Goal: Task Accomplishment & Management: Complete application form

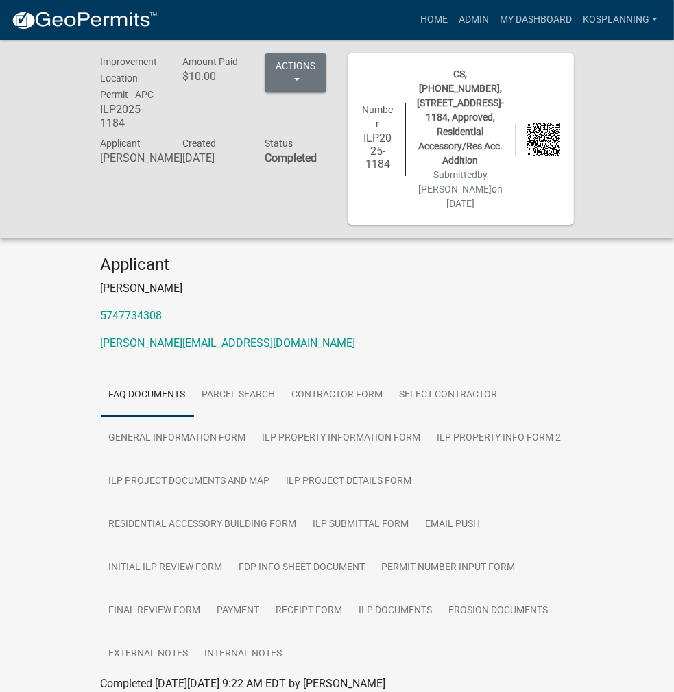
click at [409, 19] on div "Home Admin My Dashboard kosplanning Admin Account Contractor Profile Logout" at bounding box center [416, 20] width 494 height 26
click at [439, 18] on link "Home" at bounding box center [434, 20] width 38 height 26
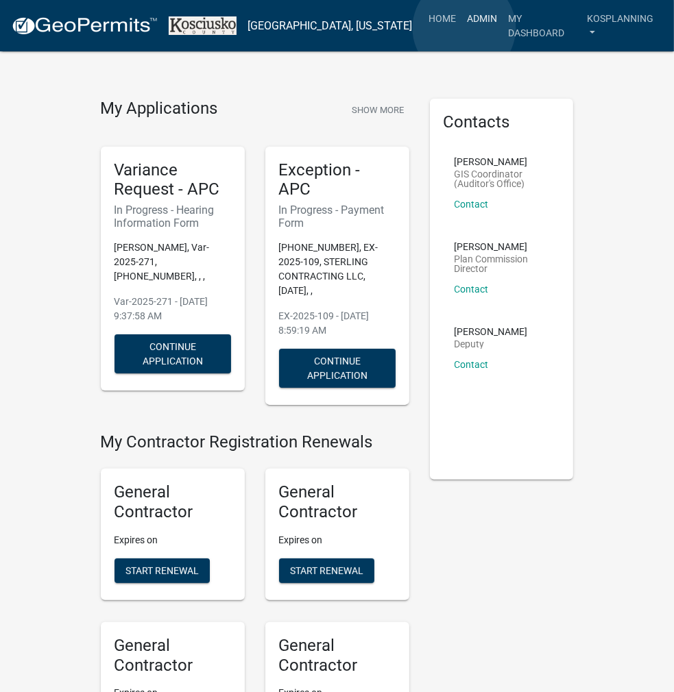
click at [464, 28] on link "Admin" at bounding box center [481, 18] width 41 height 26
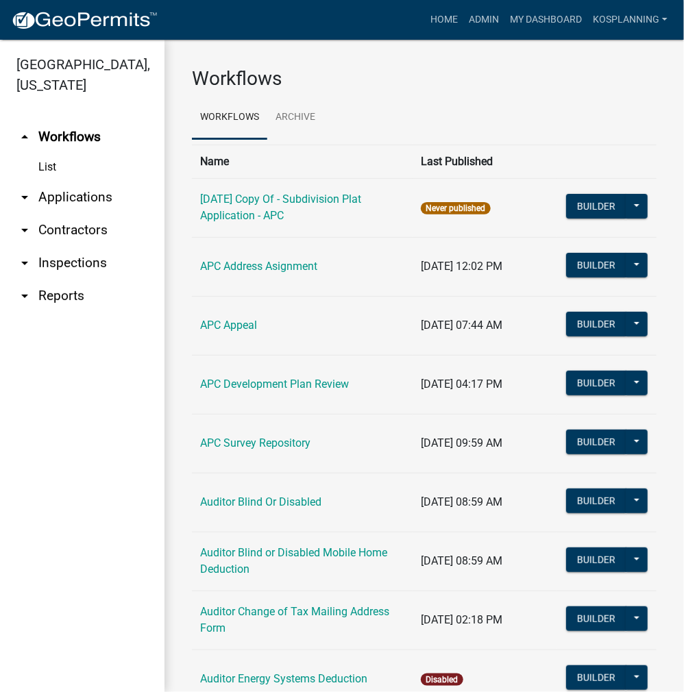
click at [86, 193] on link "arrow_drop_down Applications" at bounding box center [82, 197] width 165 height 33
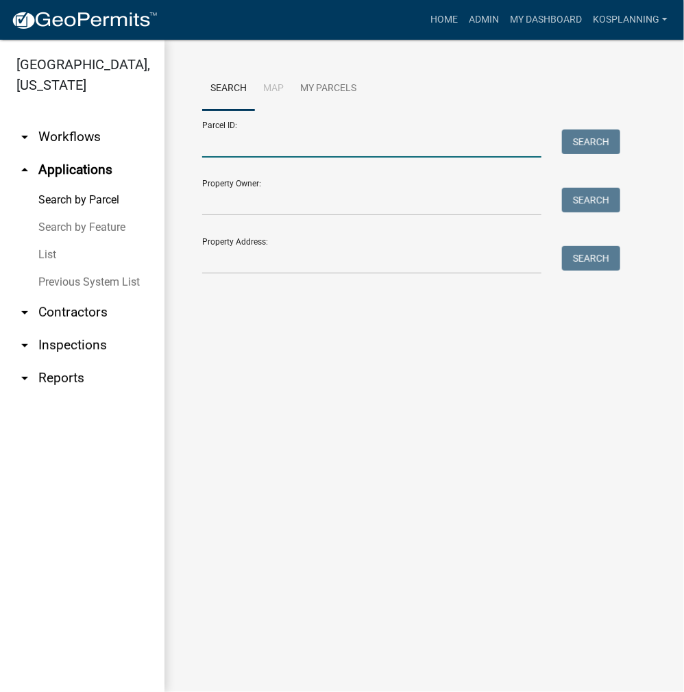
click at [215, 149] on input "Parcel ID:" at bounding box center [371, 144] width 339 height 28
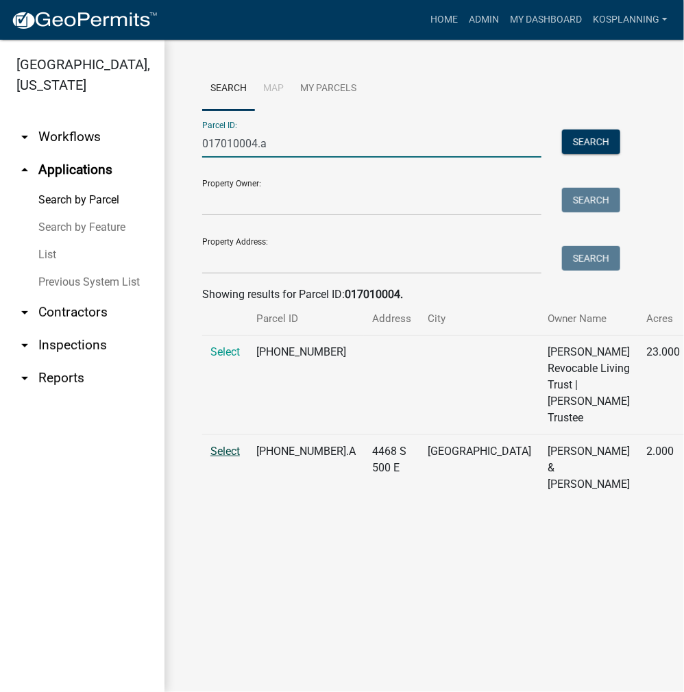
type input "017010004.a"
click at [225, 458] on span "Select" at bounding box center [224, 451] width 29 height 13
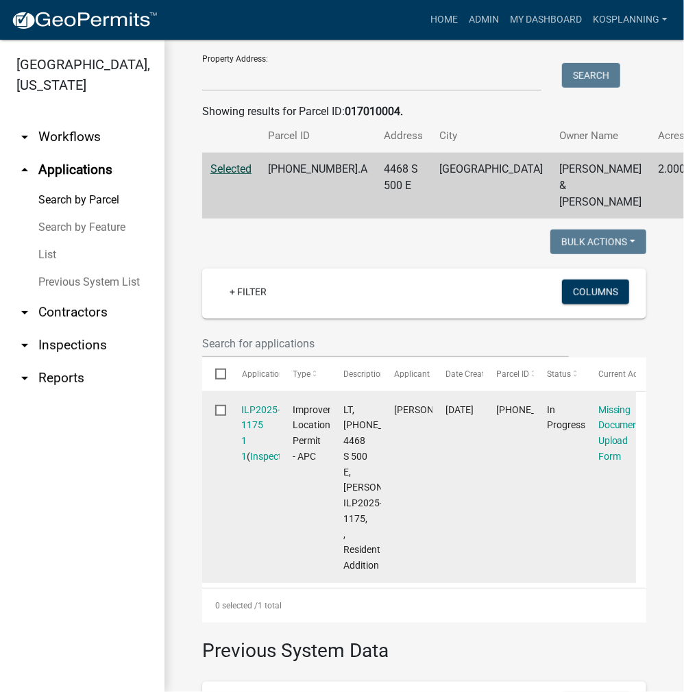
scroll to position [206, 0]
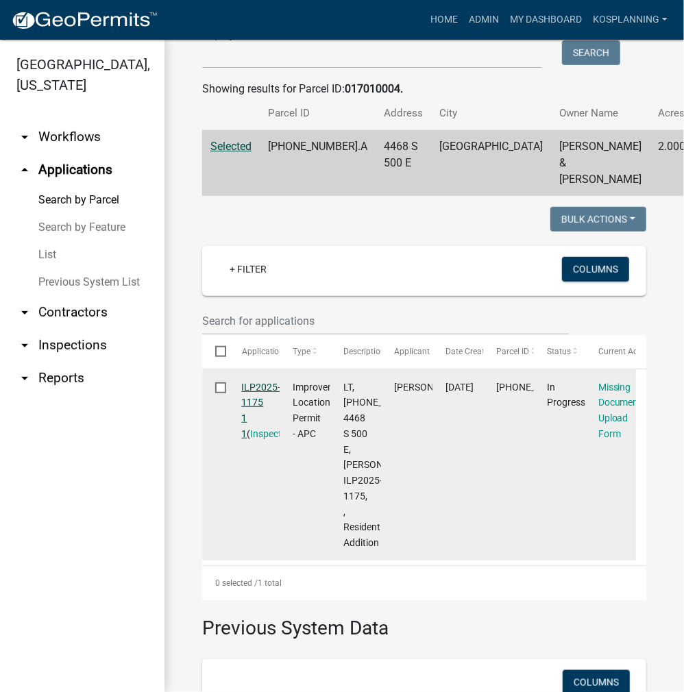
click at [256, 401] on link "ILP2025-1175 1 1" at bounding box center [261, 411] width 39 height 58
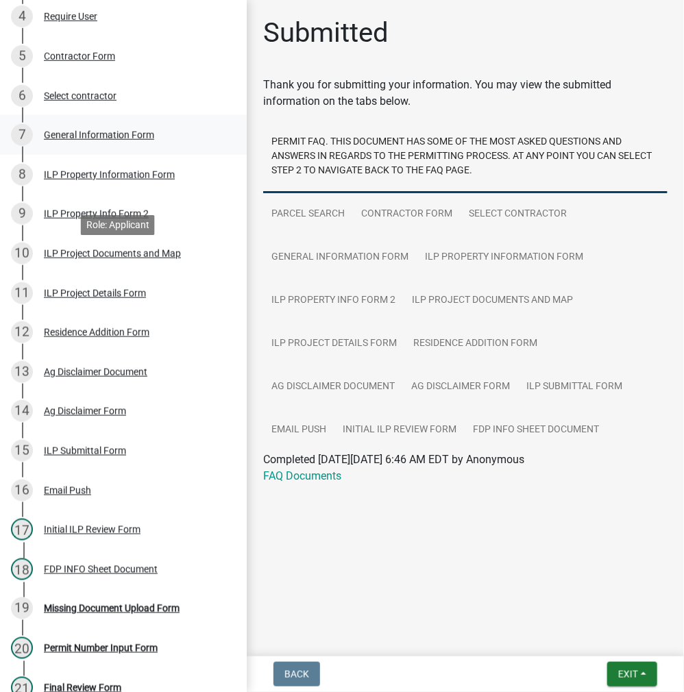
scroll to position [411, 0]
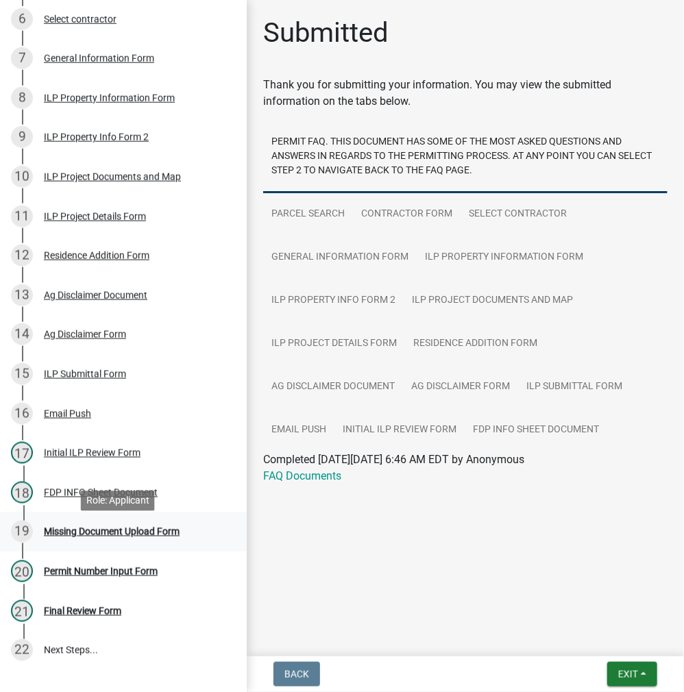
click at [80, 535] on div "Missing Document Upload Form" at bounding box center [112, 532] width 136 height 10
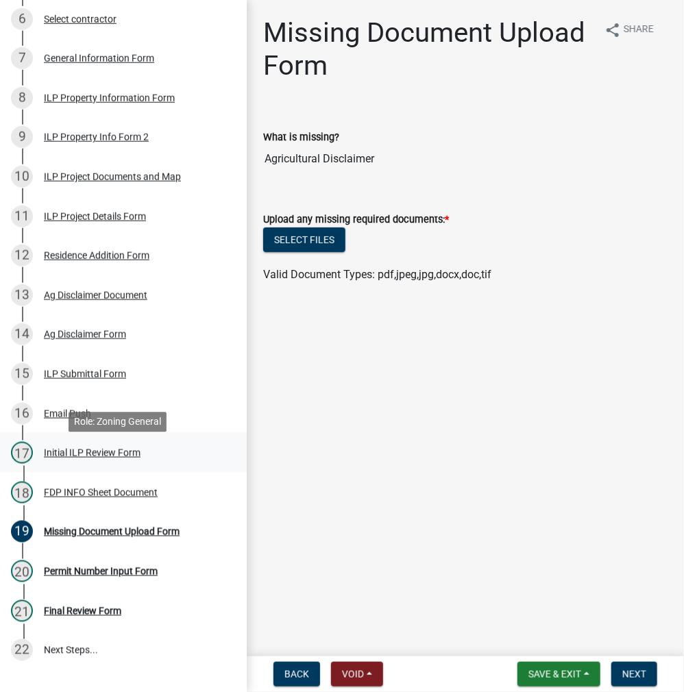
click at [80, 458] on div "Initial ILP Review Form" at bounding box center [92, 453] width 97 height 10
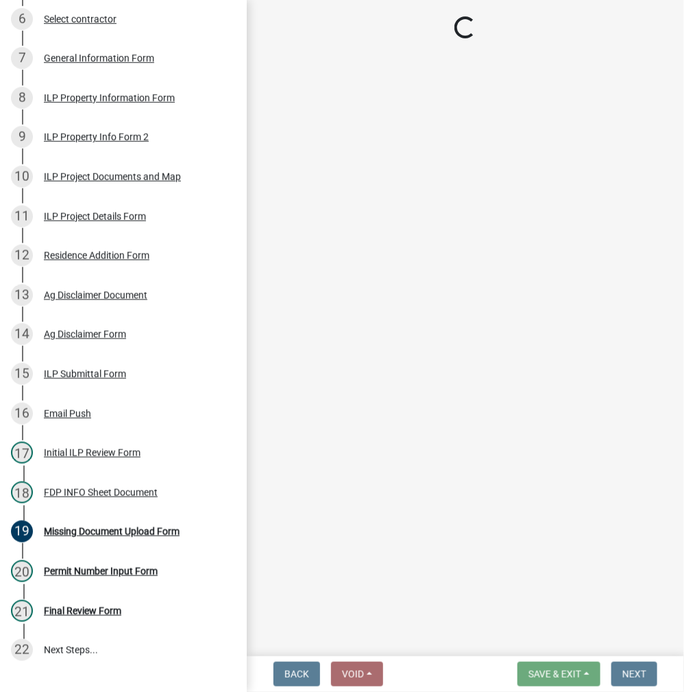
select select "fc758b50-acba-4166-9f24-5248f0f78016"
select select "848ca50e-fe36-4303-a6f7-2f0fd11b41b3"
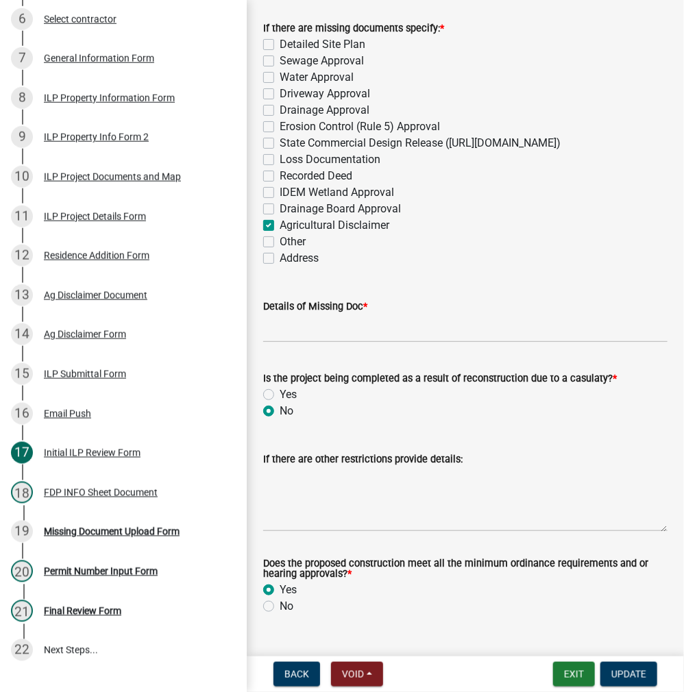
scroll to position [1809, 0]
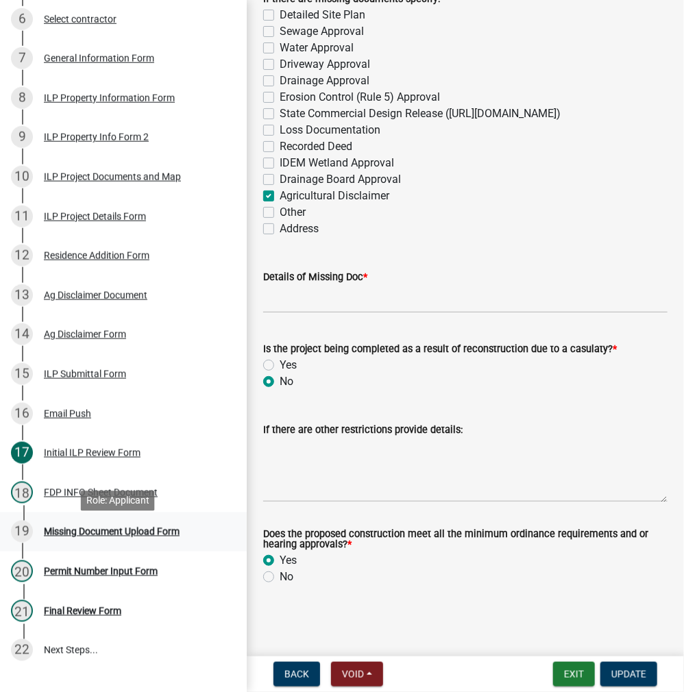
click at [67, 535] on div "Missing Document Upload Form" at bounding box center [112, 532] width 136 height 10
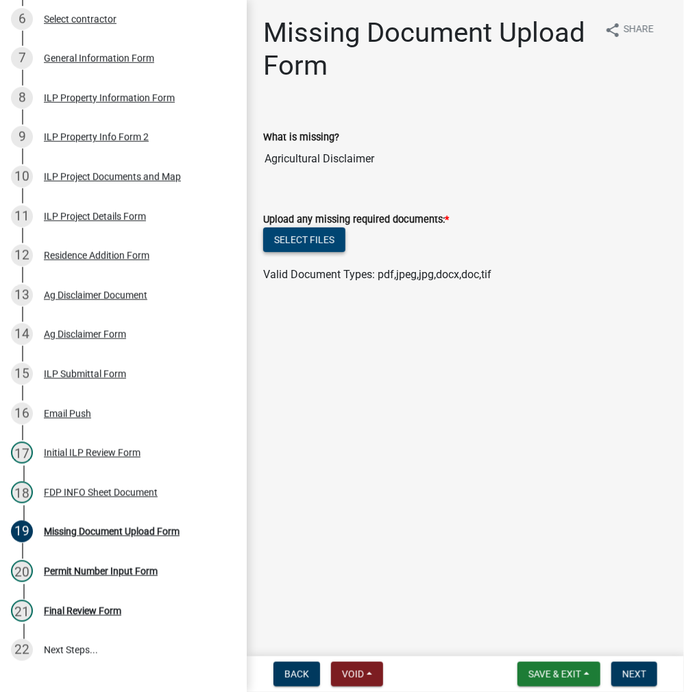
click at [336, 241] on button "Select files" at bounding box center [304, 240] width 82 height 25
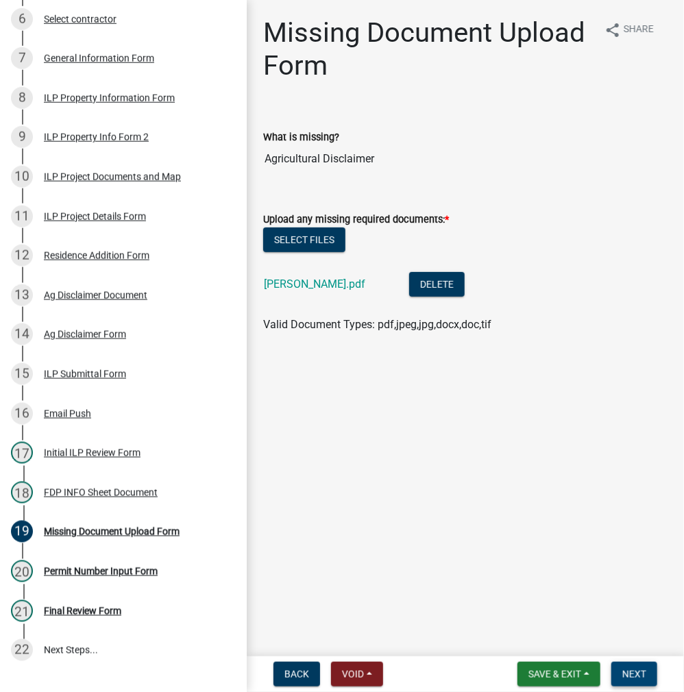
click at [639, 679] on span "Next" at bounding box center [634, 674] width 24 height 11
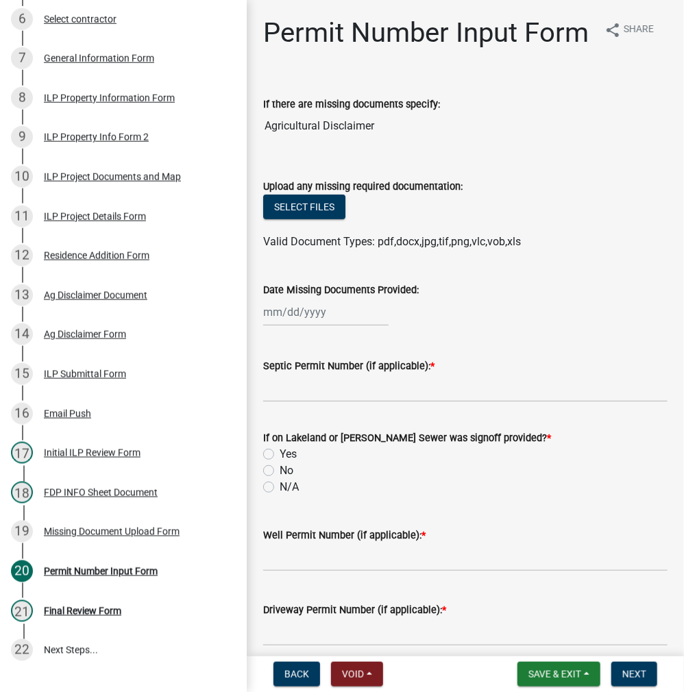
click at [318, 326] on div at bounding box center [325, 312] width 125 height 28
select select "9"
select select "2025"
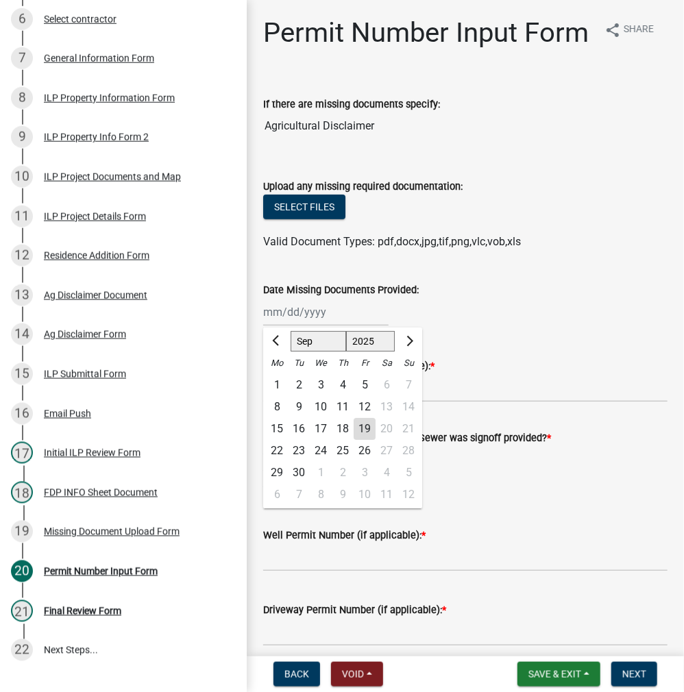
click at [362, 440] on div "19" at bounding box center [365, 429] width 22 height 22
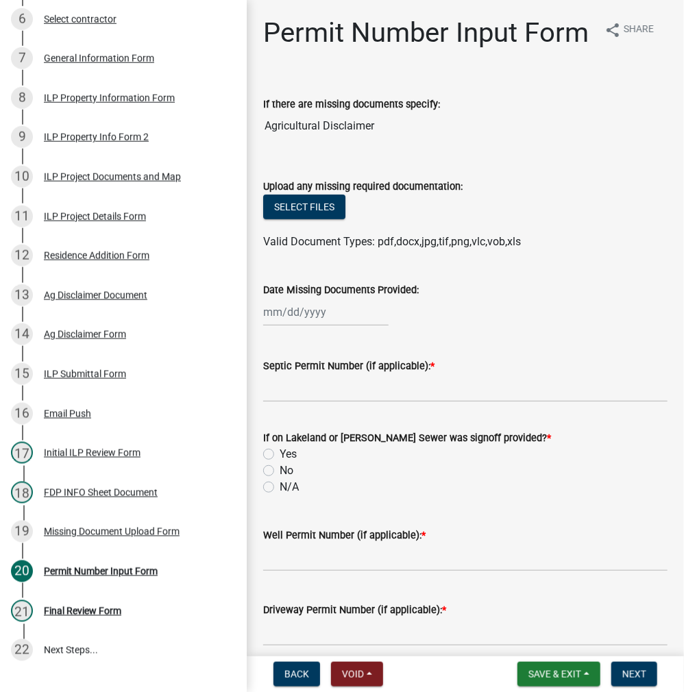
type input "[DATE]"
click at [77, 182] on div "ILP Project Documents and Map" at bounding box center [112, 177] width 137 height 10
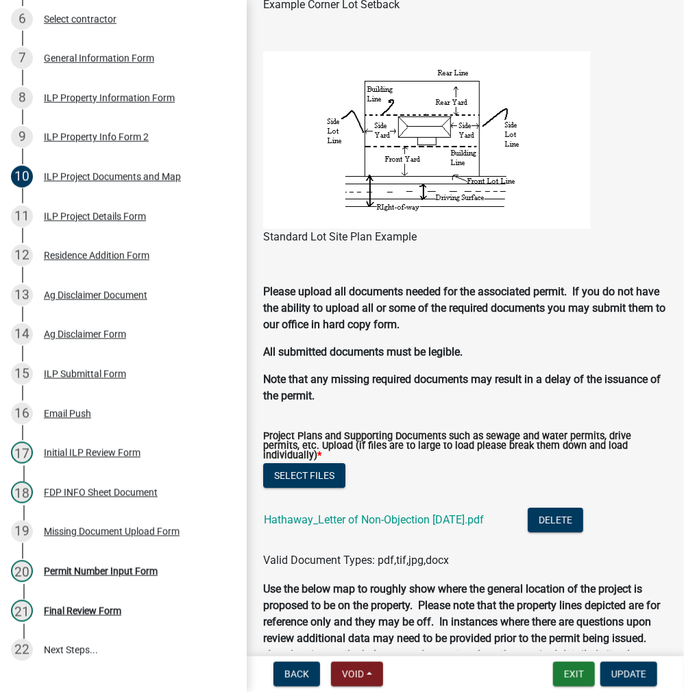
scroll to position [1508, 0]
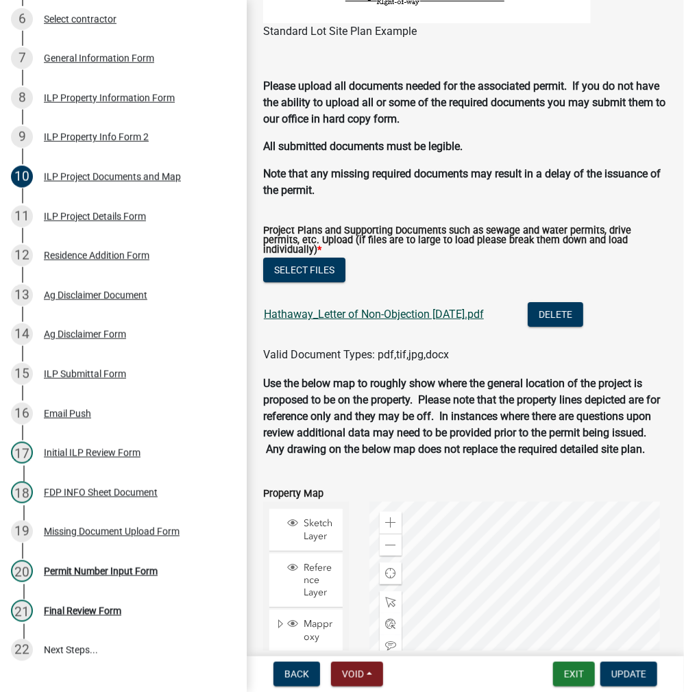
click at [362, 321] on link "Hathaway_Letter of Non-Objection [DATE].pdf" at bounding box center [374, 314] width 220 height 13
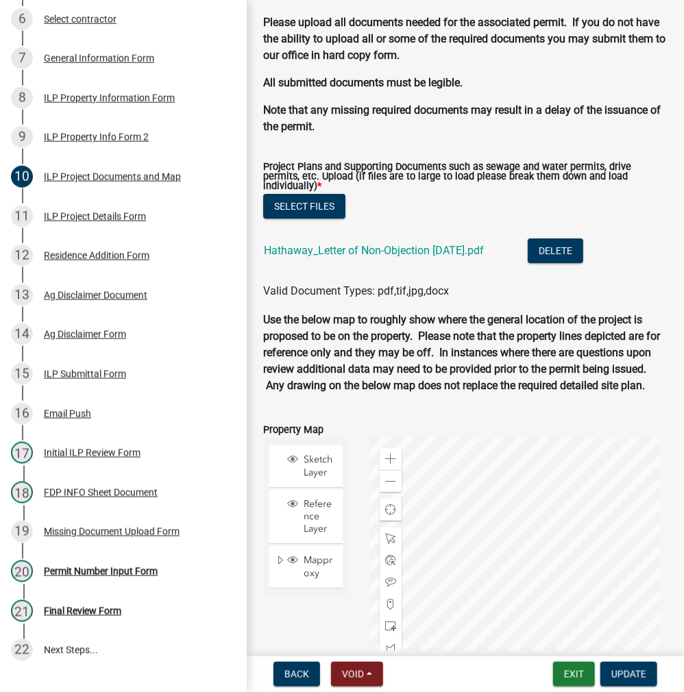
scroll to position [1576, 0]
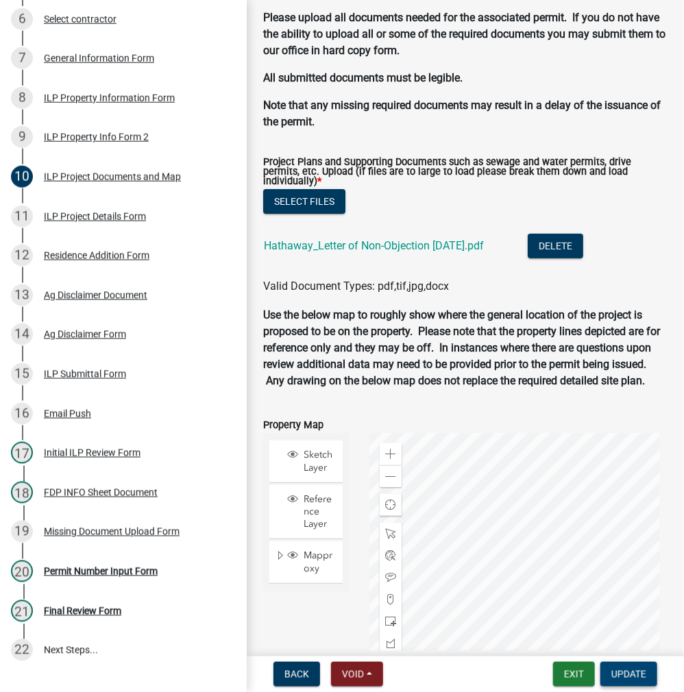
click at [631, 678] on span "Update" at bounding box center [628, 674] width 35 height 11
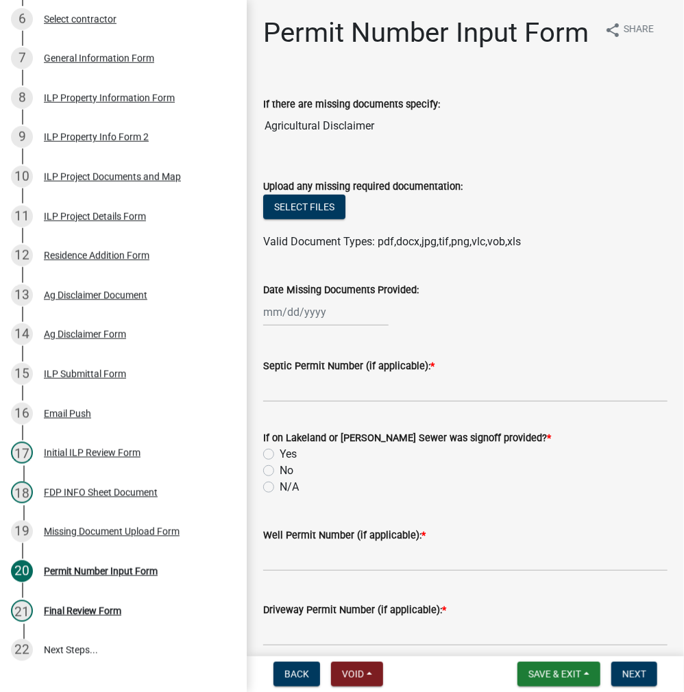
scroll to position [206, 0]
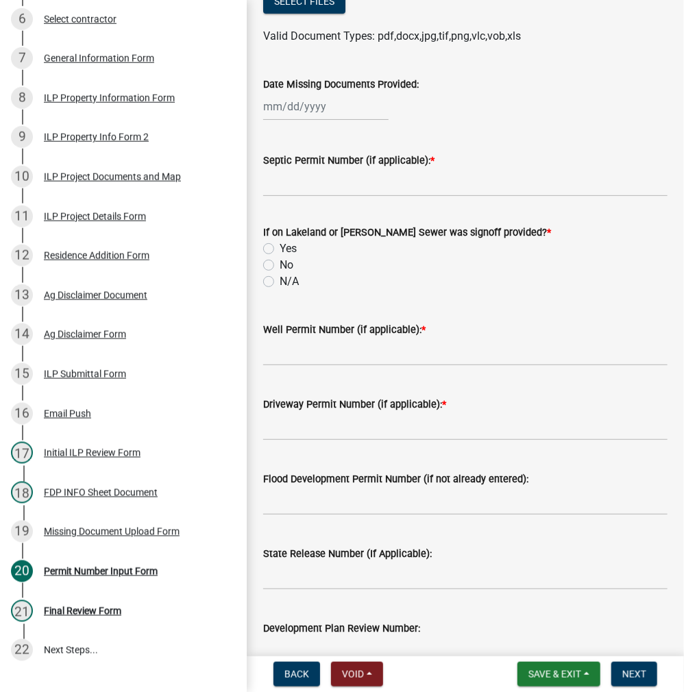
click at [323, 121] on div at bounding box center [325, 107] width 125 height 28
select select "9"
select select "2025"
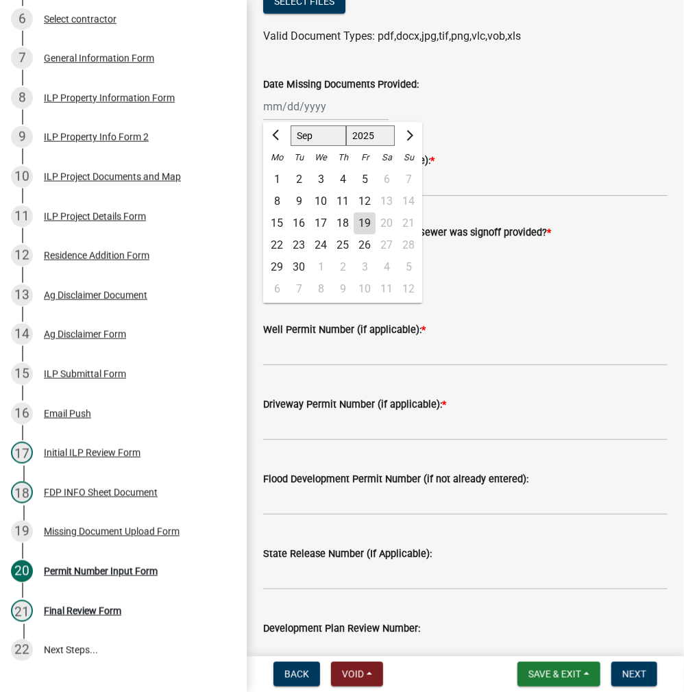
click at [360, 234] on div "19" at bounding box center [365, 223] width 22 height 22
type input "[DATE]"
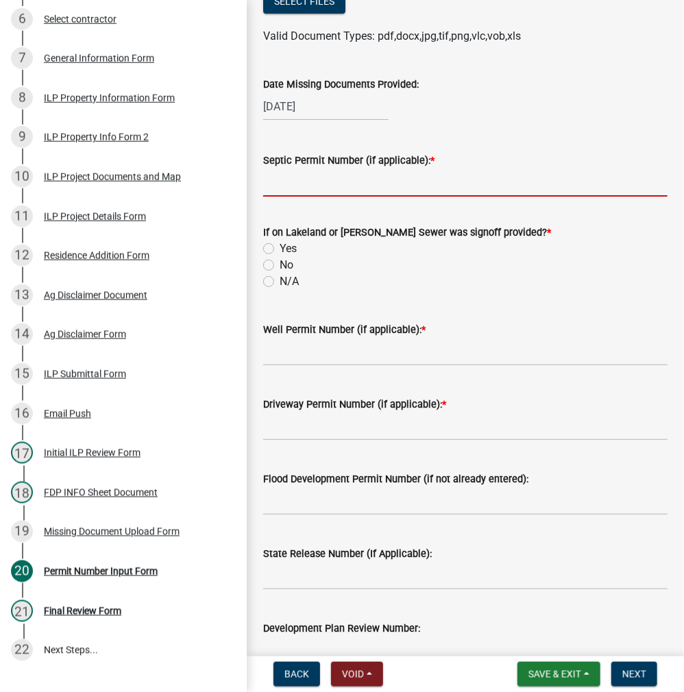
click at [302, 197] on input "Septic Permit Number (if applicable): *" at bounding box center [465, 183] width 404 height 28
type input "lono"
click at [280, 273] on label "No" at bounding box center [287, 265] width 14 height 16
click at [280, 266] on input "No" at bounding box center [284, 261] width 9 height 9
radio input "true"
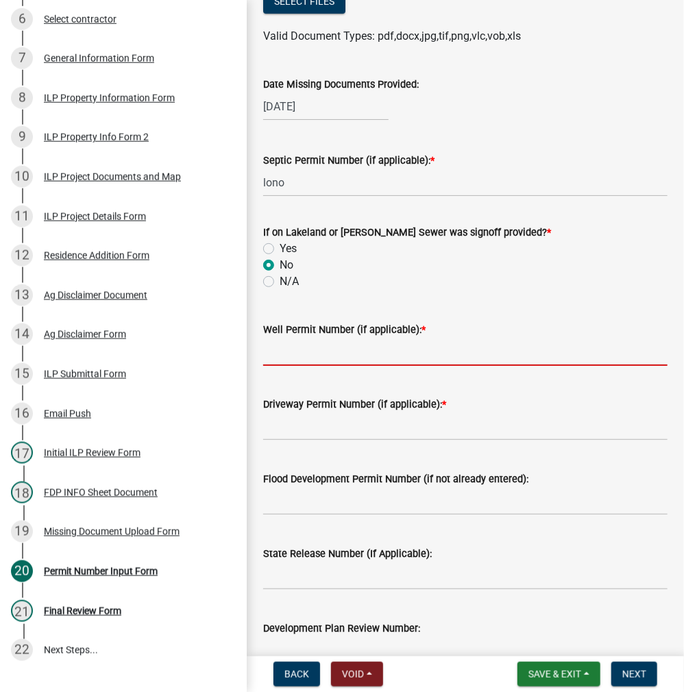
click at [293, 366] on input "Well Permit Number (if applicable): *" at bounding box center [465, 352] width 404 height 28
type input "lono"
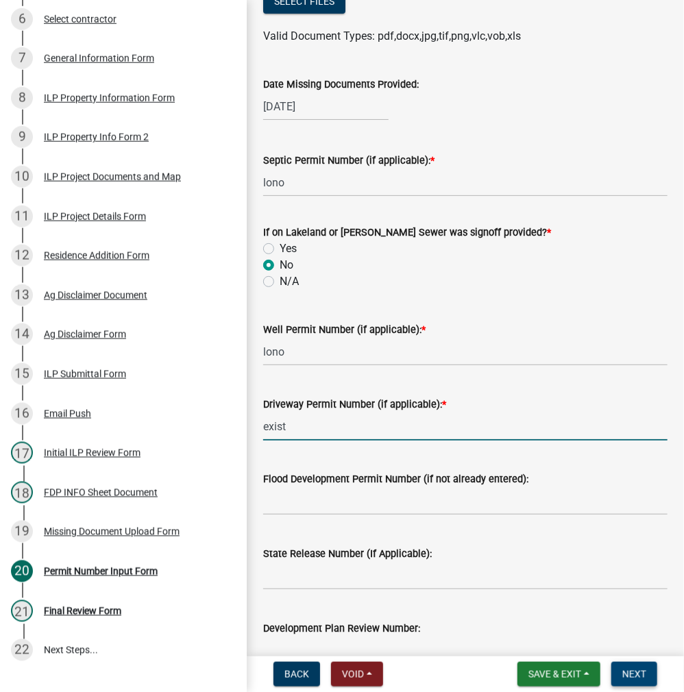
type input "exist"
click at [637, 666] on button "Next" at bounding box center [634, 674] width 46 height 25
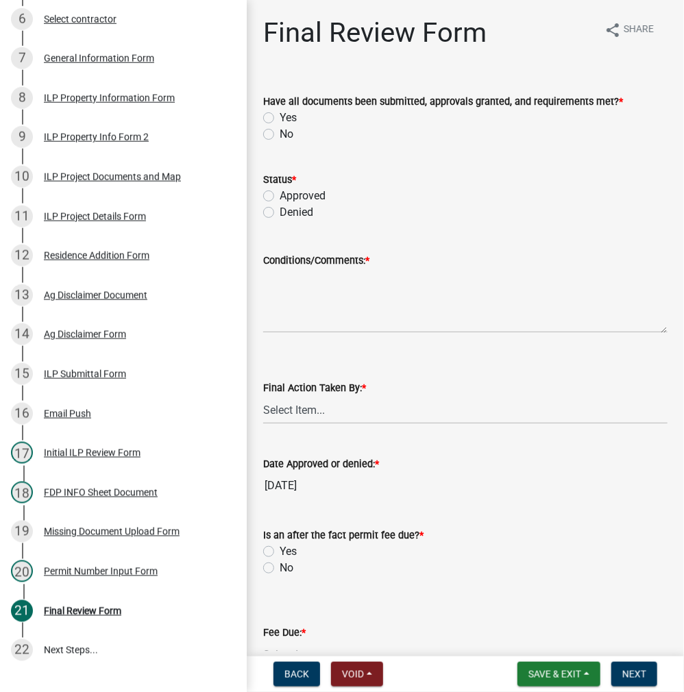
click at [280, 118] on label "Yes" at bounding box center [288, 118] width 17 height 16
click at [280, 118] on input "Yes" at bounding box center [284, 114] width 9 height 9
radio input "true"
click at [280, 191] on label "Approved" at bounding box center [303, 196] width 46 height 16
click at [280, 191] on input "Approved" at bounding box center [284, 192] width 9 height 9
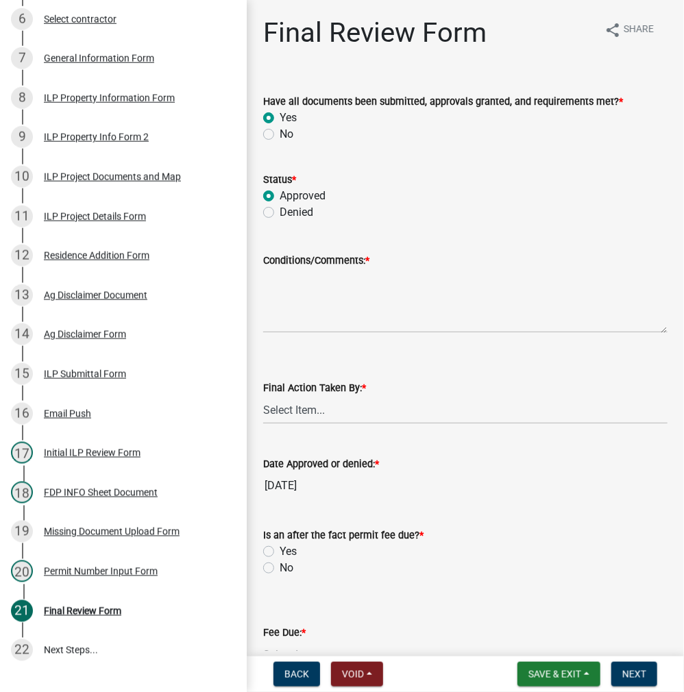
radio input "true"
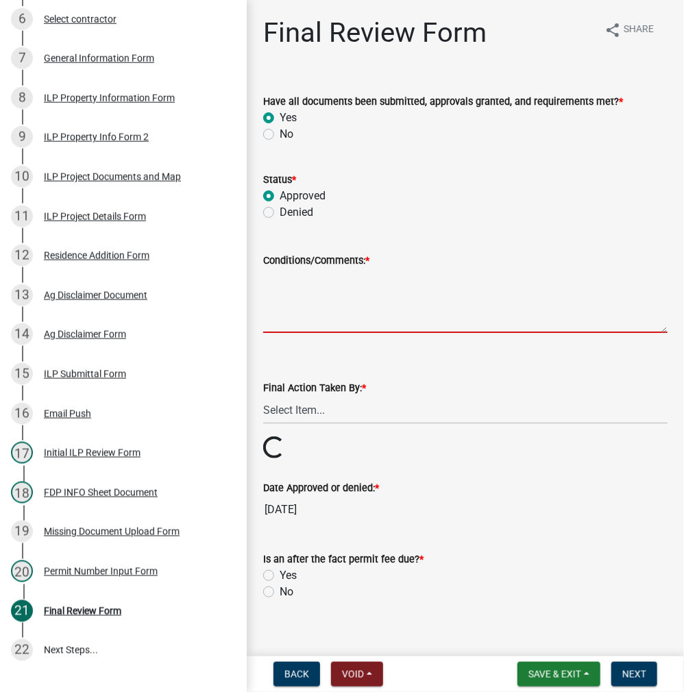
click at [295, 283] on textarea "Conditions/Comments: *" at bounding box center [465, 301] width 404 height 64
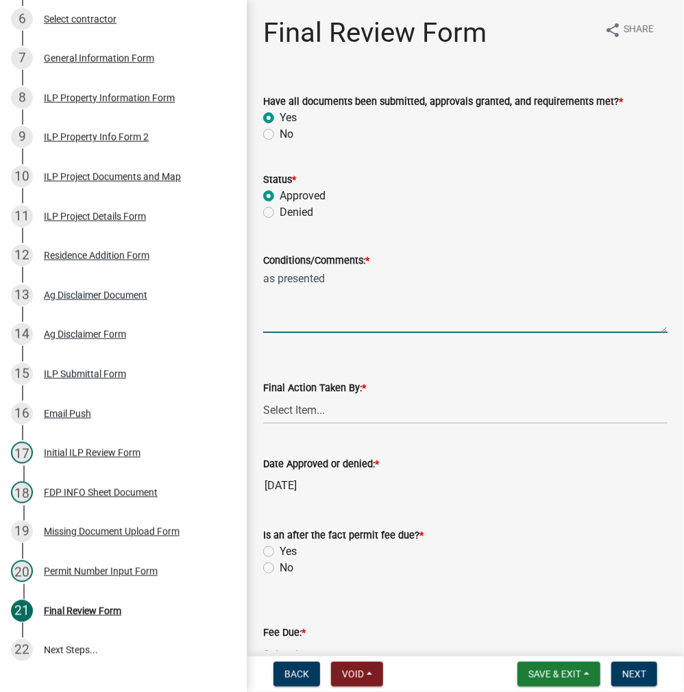
type textarea "as presented"
click at [313, 402] on select "Select Item... MMS LT AT CS [PERSON_NAME]" at bounding box center [465, 410] width 404 height 28
click at [263, 396] on select "Select Item... MMS LT AT CS [PERSON_NAME]" at bounding box center [465, 410] width 404 height 28
select select "fc758b50-acba-4166-9f24-5248f0f78016"
click at [274, 569] on div "No" at bounding box center [465, 568] width 404 height 16
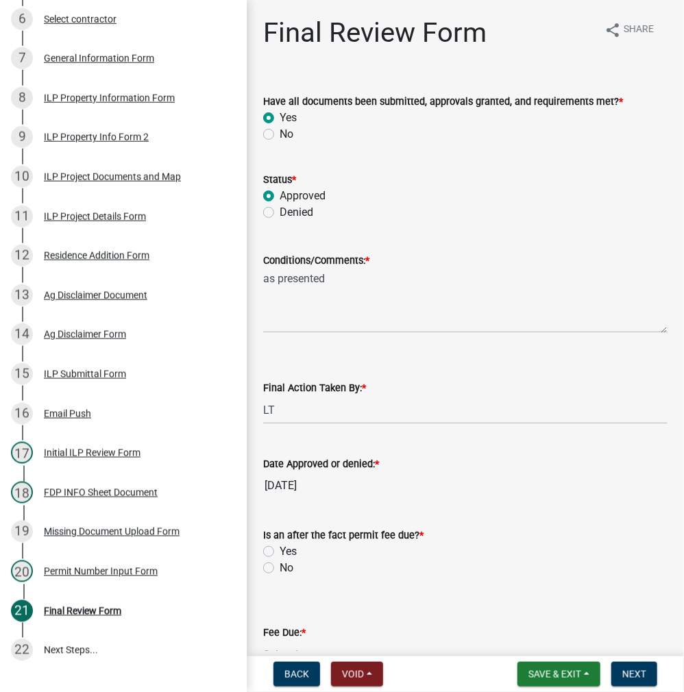
click at [280, 563] on label "No" at bounding box center [287, 568] width 14 height 16
click at [280, 563] on input "No" at bounding box center [284, 564] width 9 height 9
radio input "true"
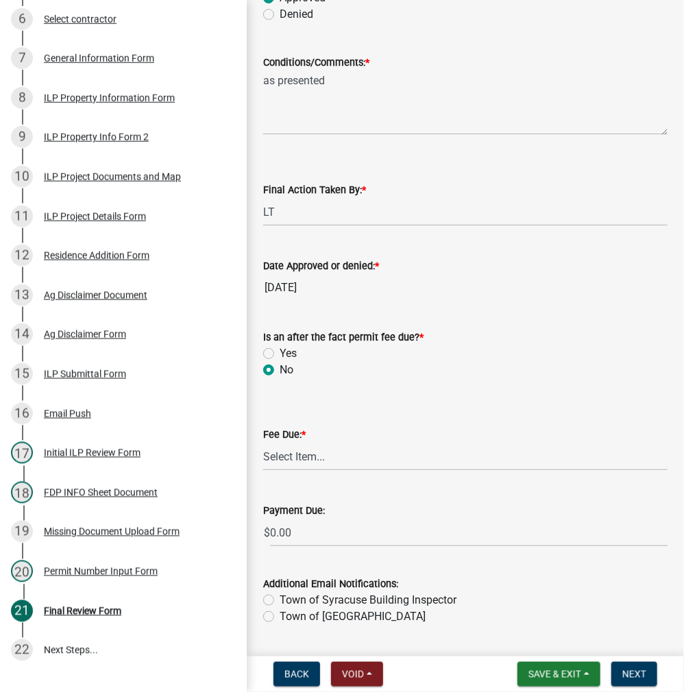
scroll to position [206, 0]
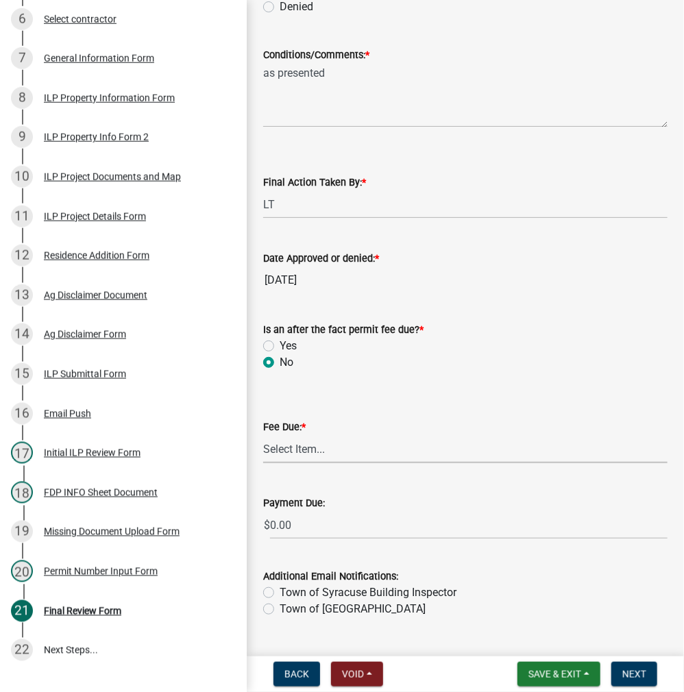
click at [288, 451] on select "Select Item... N/A $10.00 $25.00 $125.00 $250 $500 $500 + $10.00 for every 10 s…" at bounding box center [465, 449] width 404 height 28
click at [263, 456] on select "Select Item... N/A $10.00 $25.00 $125.00 $250 $500 $500 + $10.00 for every 10 s…" at bounding box center [465, 449] width 404 height 28
select select "6f482d1d-eb35-47e6-92b0-143404755581"
click at [631, 676] on span "Next" at bounding box center [634, 674] width 24 height 11
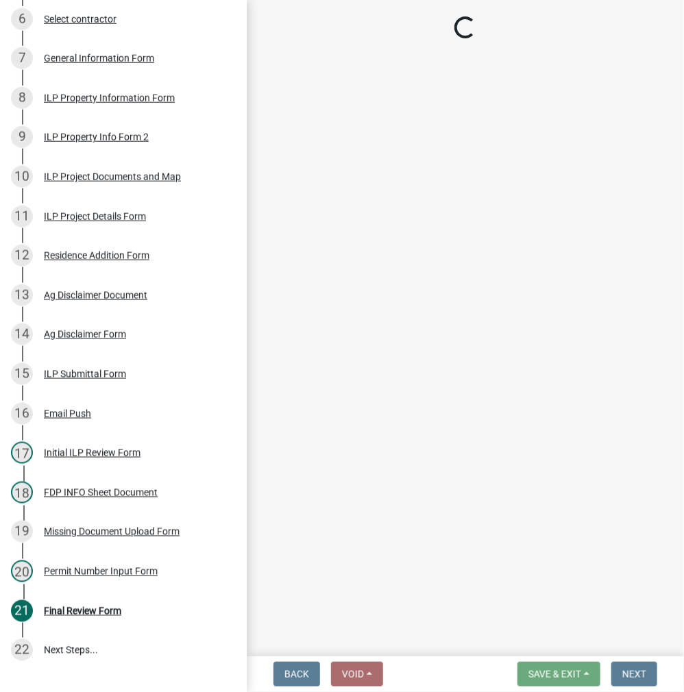
scroll to position [490, 0]
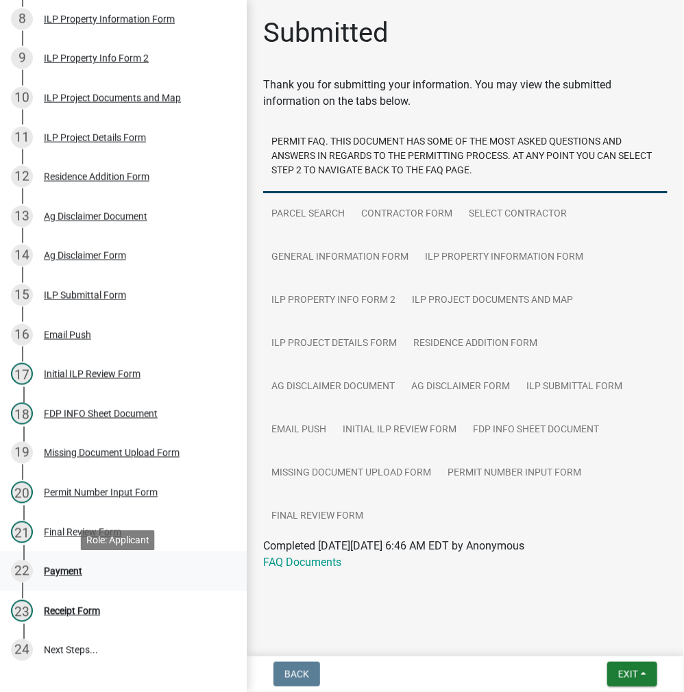
click at [63, 574] on div "Payment" at bounding box center [63, 572] width 38 height 10
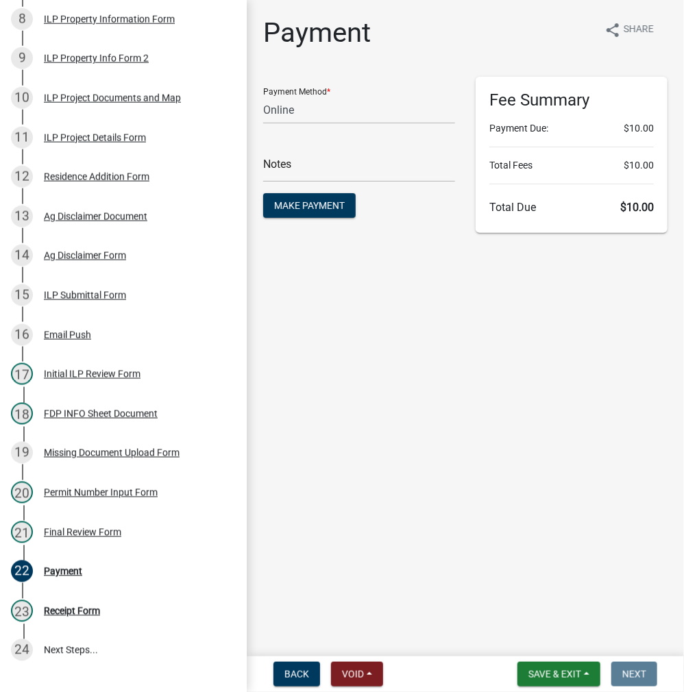
scroll to position [0, 0]
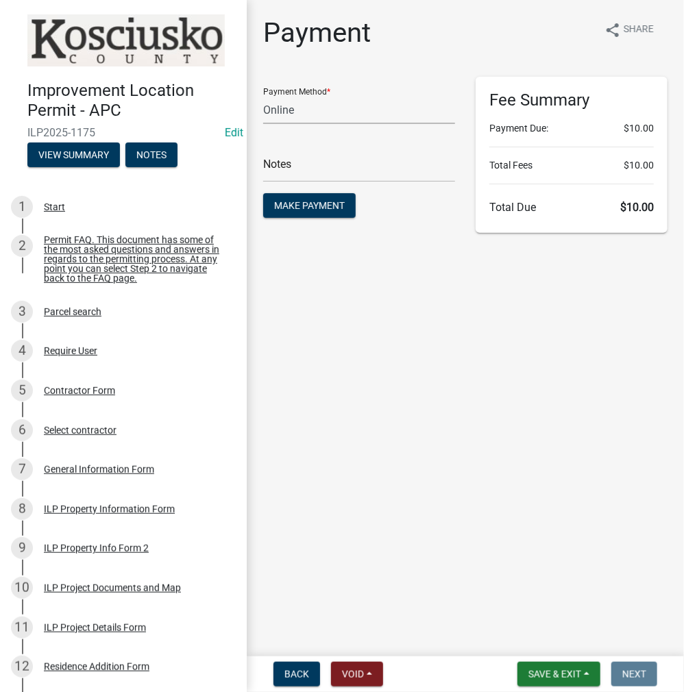
drag, startPoint x: 309, startPoint y: 114, endPoint x: 307, endPoint y: 121, distance: 7.2
click at [309, 114] on select "Credit Card POS Check Cash Online" at bounding box center [359, 110] width 192 height 28
select select "0: 2"
click at [263, 96] on select "Credit Card POS Check Cash Online" at bounding box center [359, 110] width 192 height 28
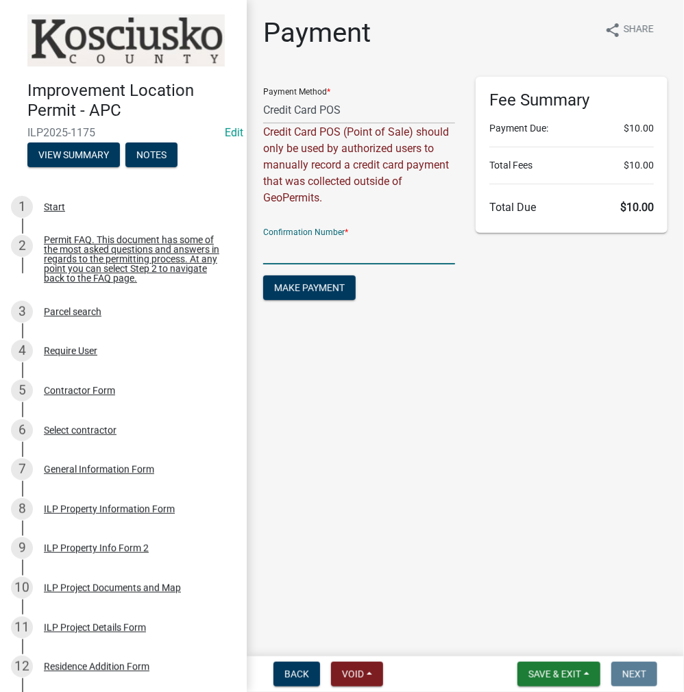
click at [293, 245] on input "text" at bounding box center [359, 250] width 192 height 28
paste input "15004055"
type input "15004055"
click at [322, 294] on button "Make Payment" at bounding box center [309, 288] width 93 height 25
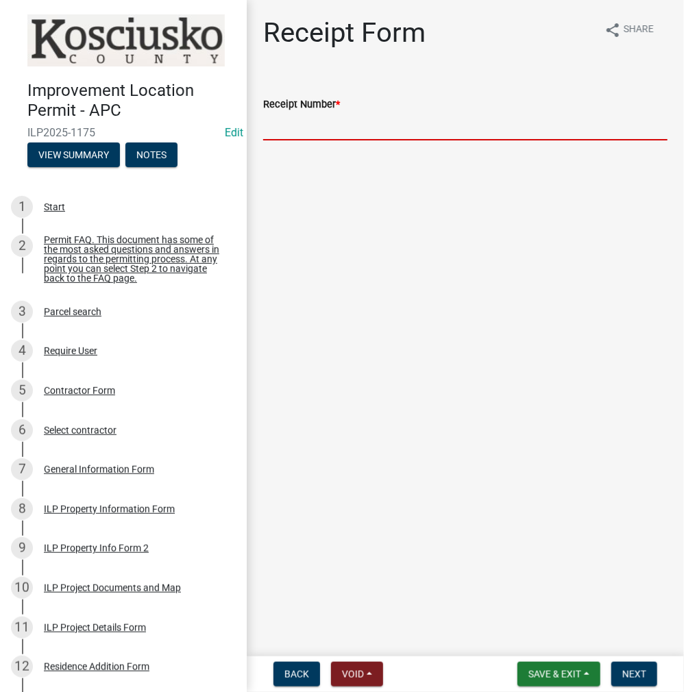
click at [329, 128] on input "Receipt Number *" at bounding box center [465, 126] width 404 height 28
paste input "15004055"
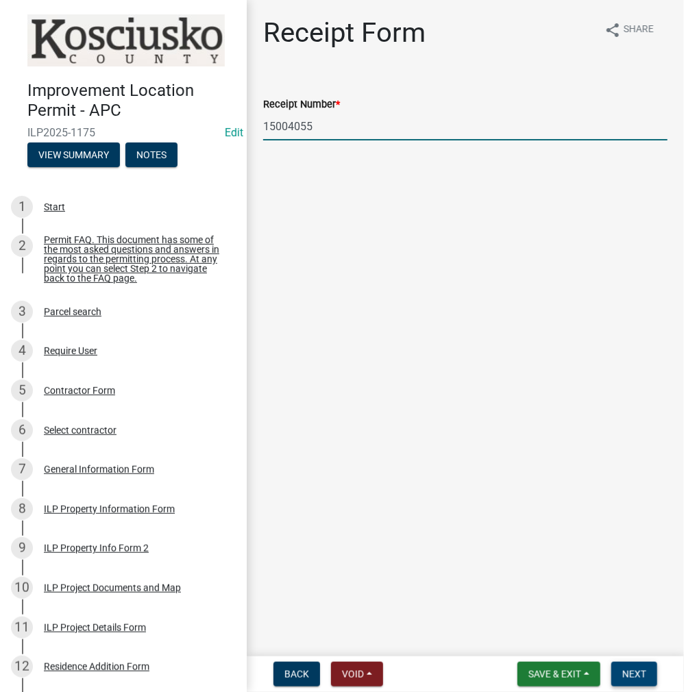
type input "15004055"
click at [631, 667] on button "Next" at bounding box center [634, 674] width 46 height 25
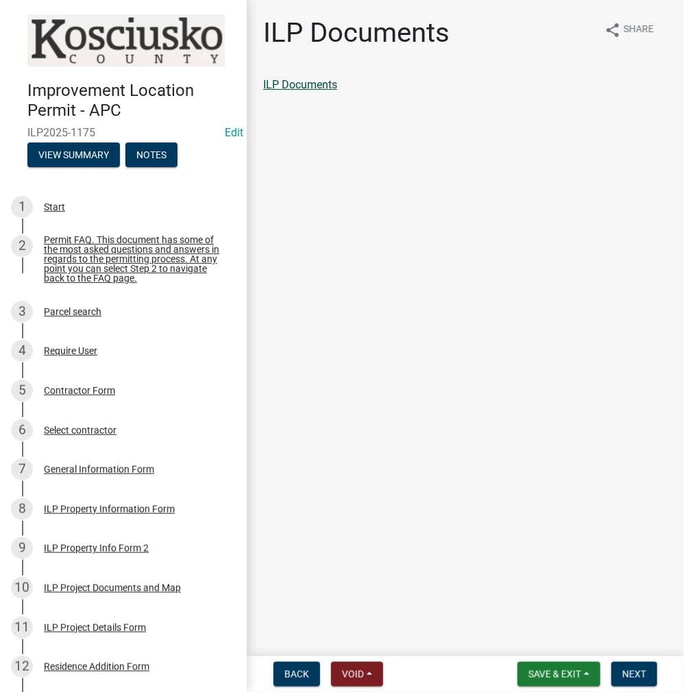
click at [304, 88] on link "ILP Documents" at bounding box center [300, 84] width 74 height 13
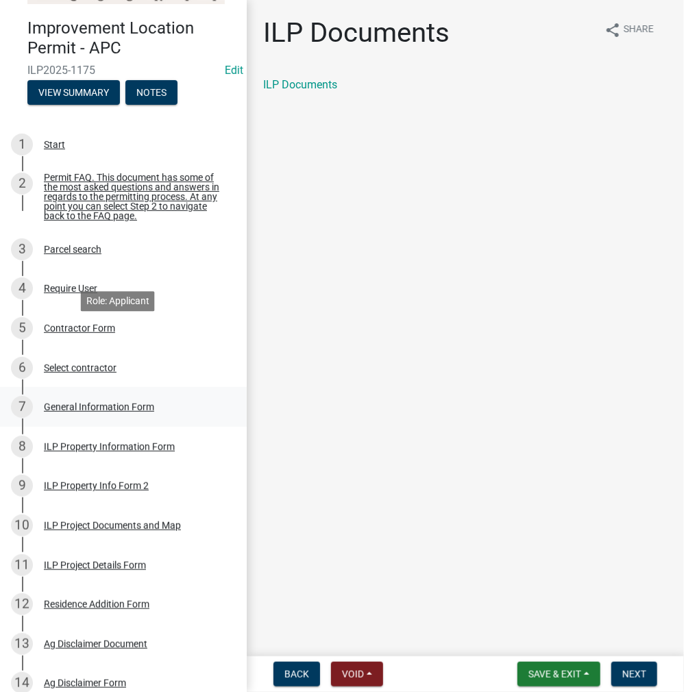
scroll to position [137, 0]
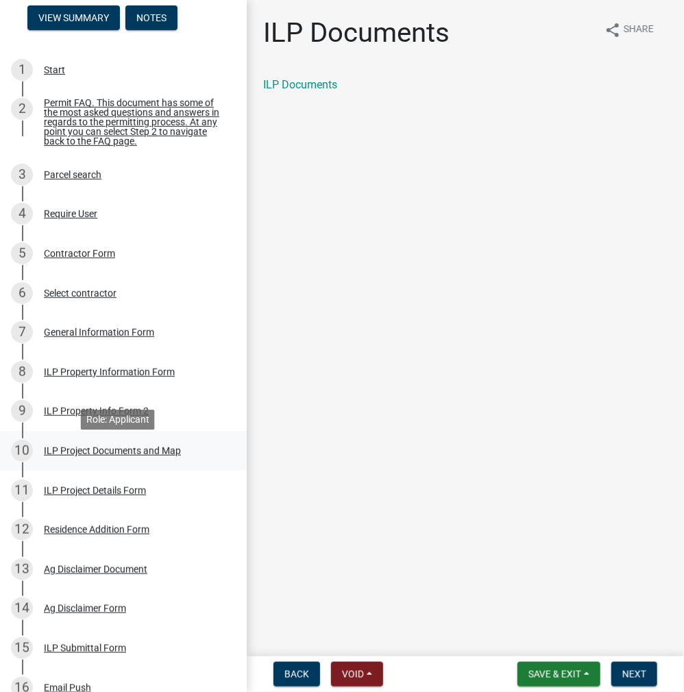
click at [115, 456] on div "ILP Project Documents and Map" at bounding box center [112, 451] width 137 height 10
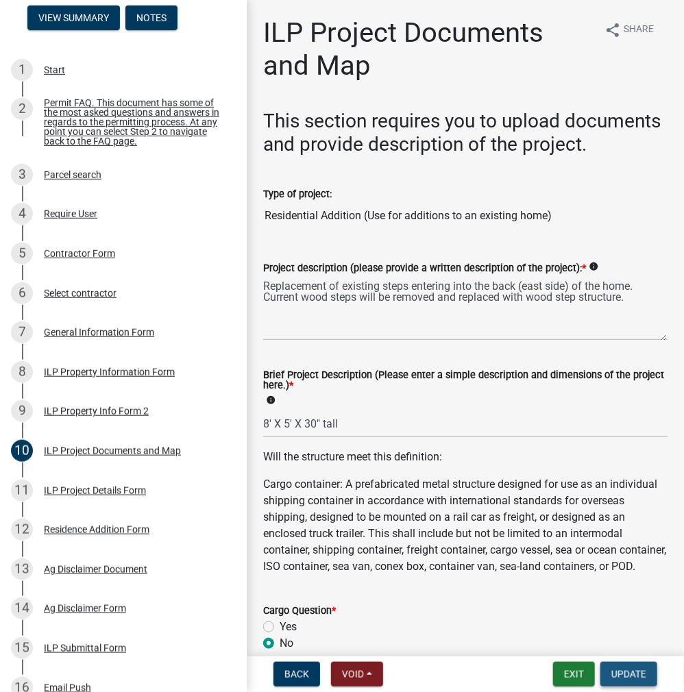
click at [626, 676] on span "Update" at bounding box center [628, 674] width 35 height 11
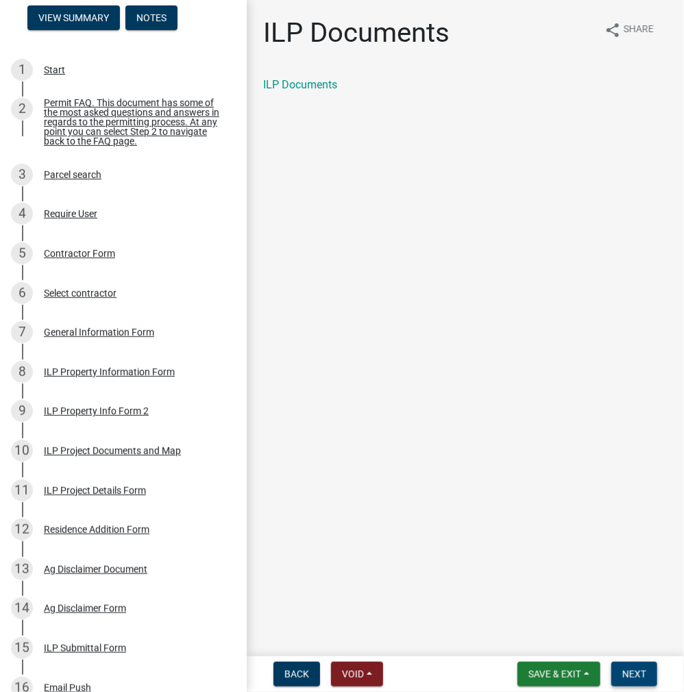
click at [644, 676] on span "Next" at bounding box center [634, 674] width 24 height 11
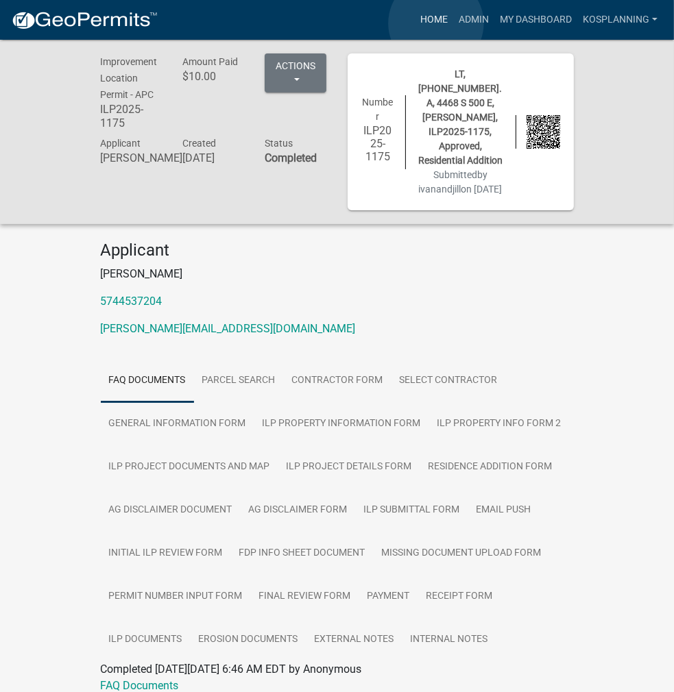
click at [436, 23] on link "Home" at bounding box center [434, 20] width 38 height 26
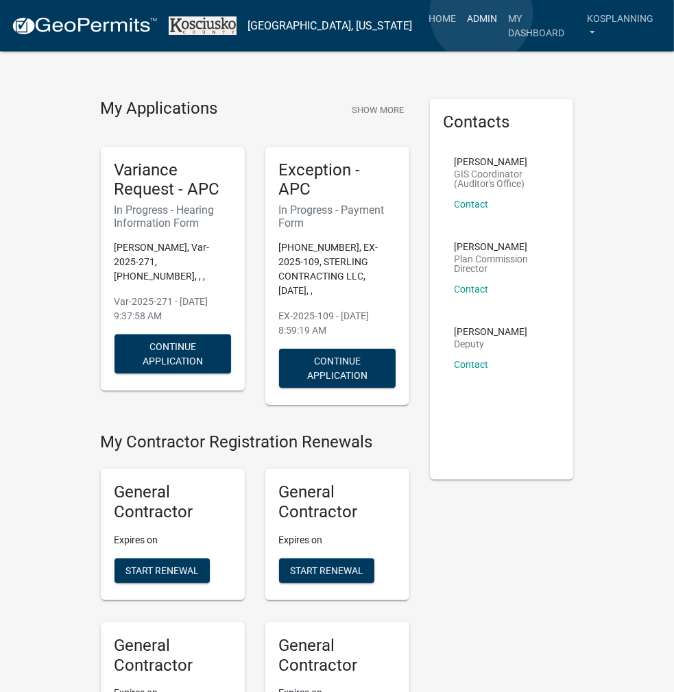
click at [481, 13] on link "Admin" at bounding box center [481, 18] width 41 height 26
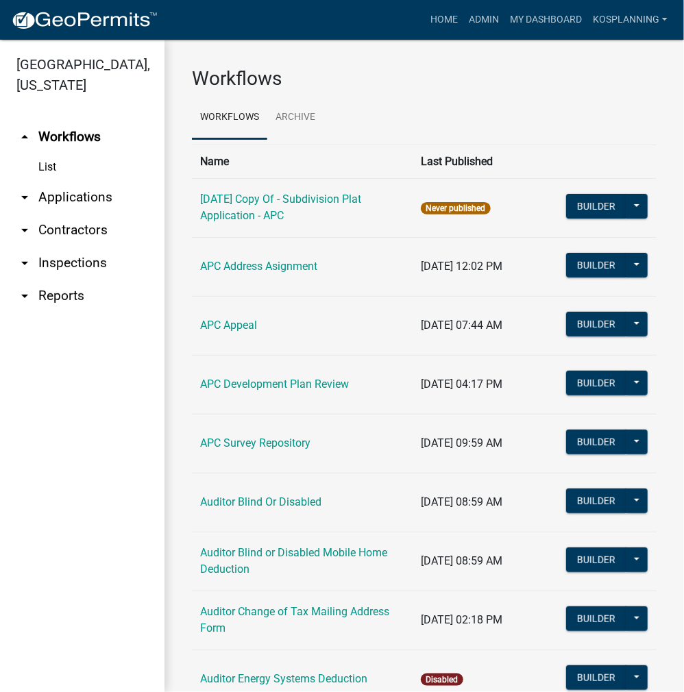
click at [62, 201] on link "arrow_drop_down Applications" at bounding box center [82, 197] width 165 height 33
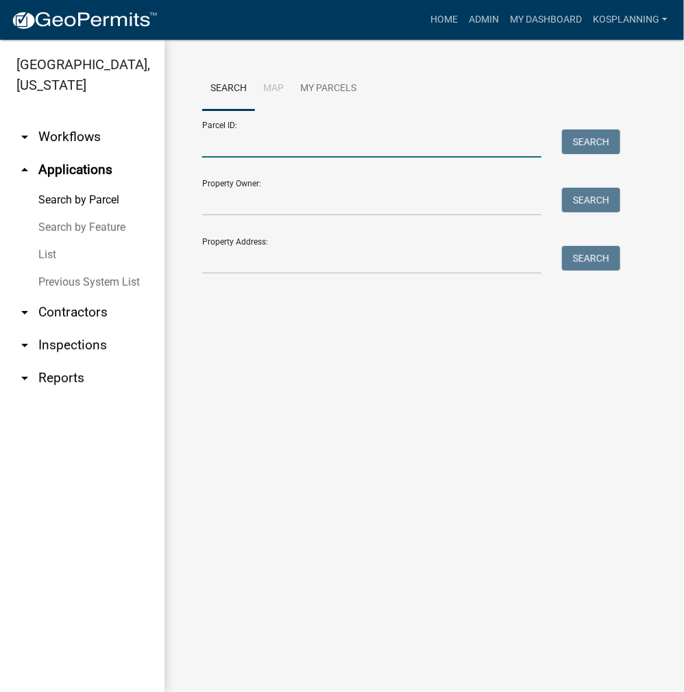
click at [232, 143] on input "Parcel ID:" at bounding box center [371, 144] width 339 height 28
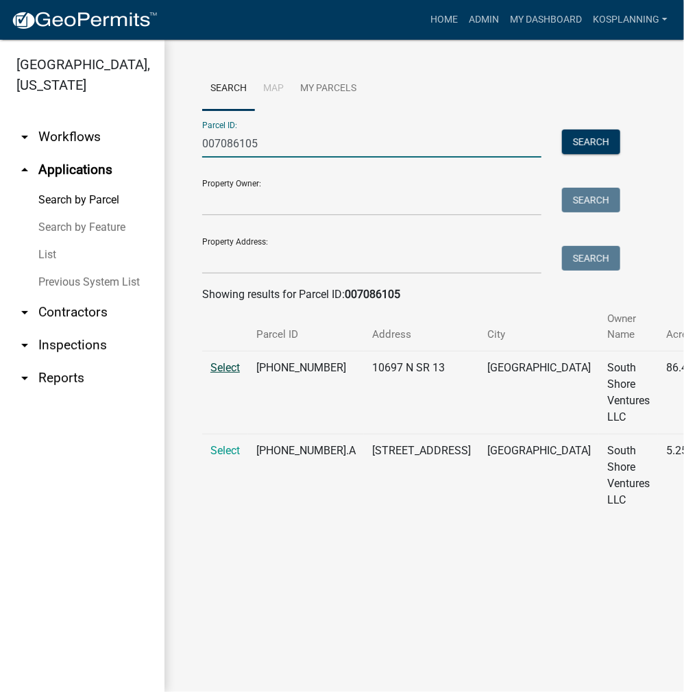
type input "007086105"
click at [219, 364] on span "Select" at bounding box center [224, 367] width 29 height 13
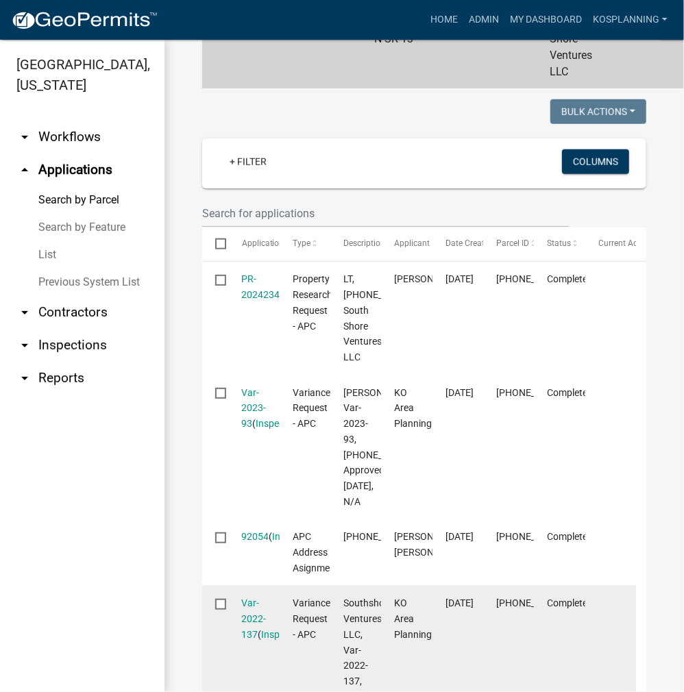
scroll to position [343, 0]
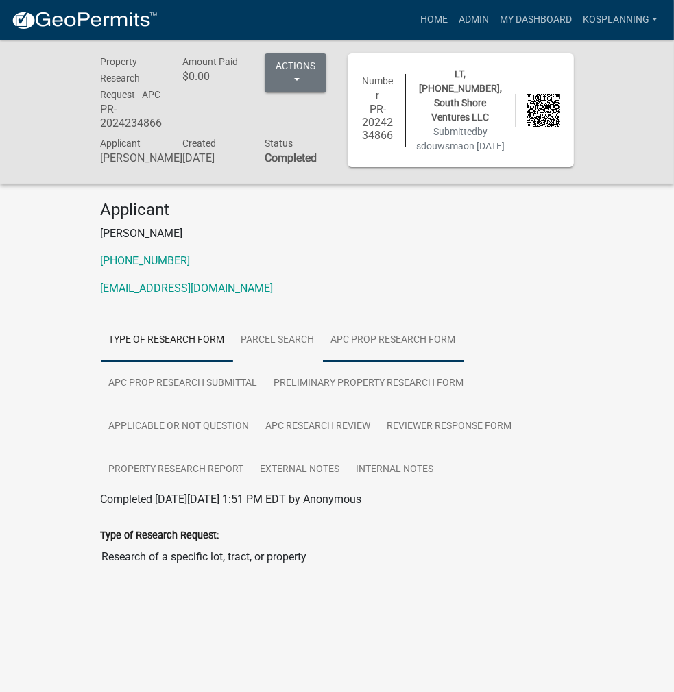
click at [323, 326] on link "APC Prop Research Form" at bounding box center [393, 341] width 141 height 44
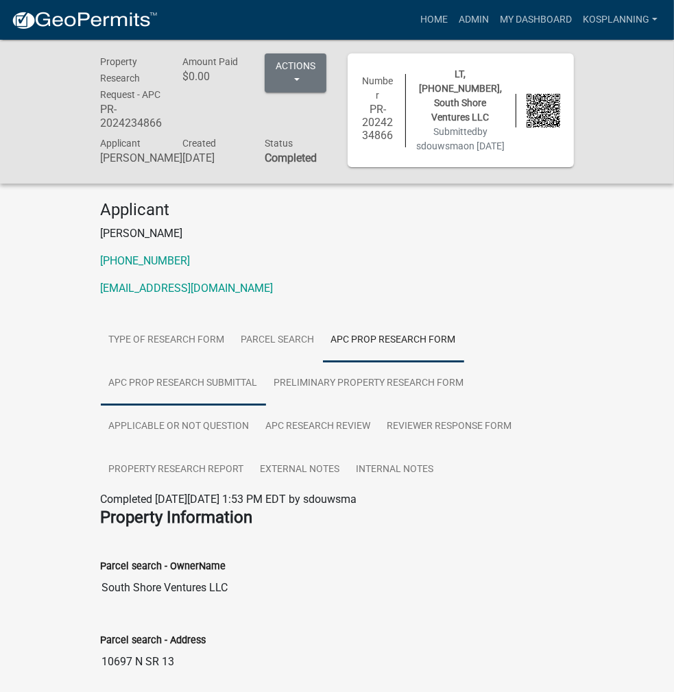
click at [266, 362] on link "APC Prop Research Submittal" at bounding box center [183, 384] width 165 height 44
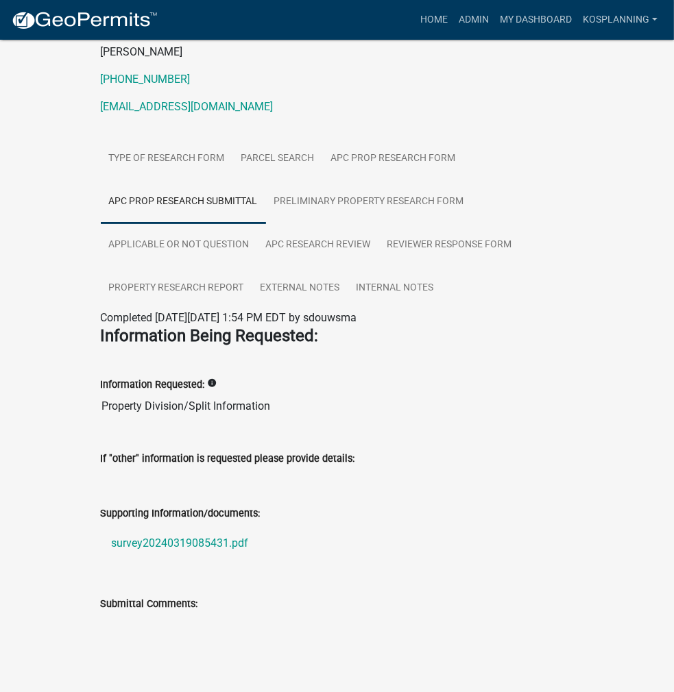
scroll to position [206, 0]
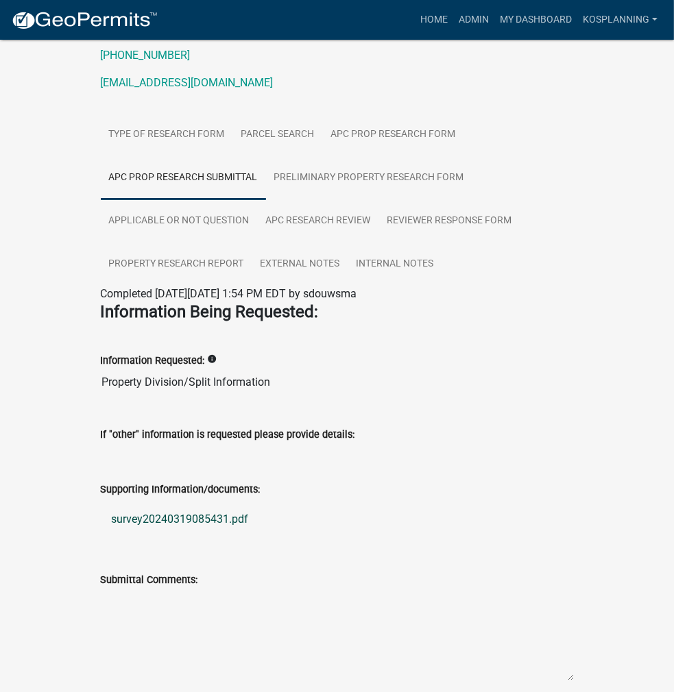
click at [101, 503] on link "survey20240319085431.pdf" at bounding box center [337, 519] width 473 height 33
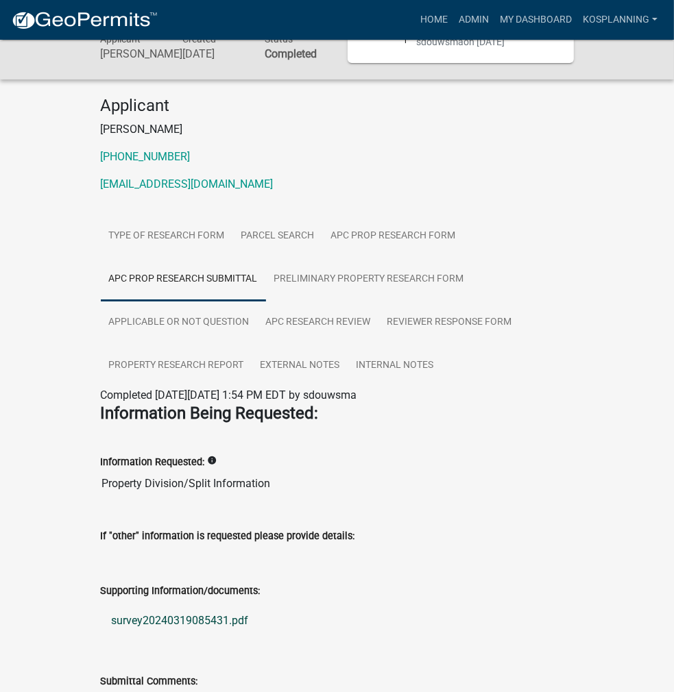
scroll to position [0, 0]
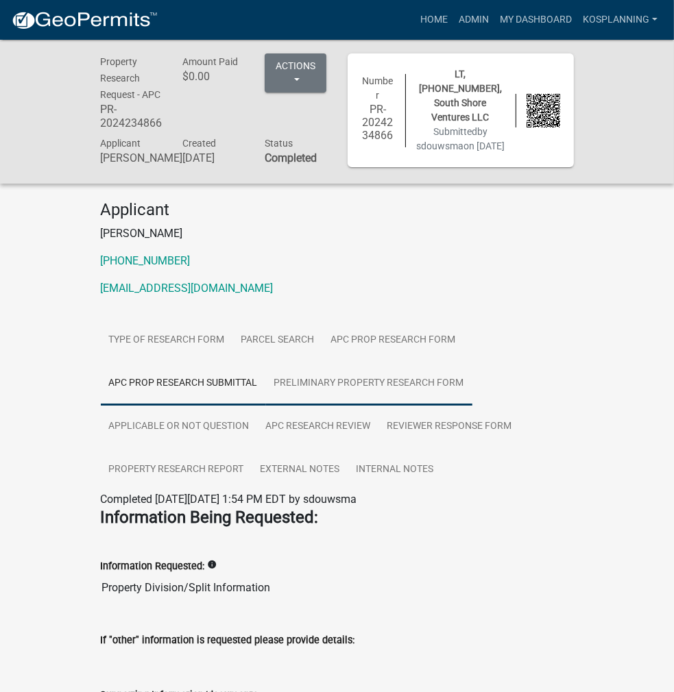
drag, startPoint x: 173, startPoint y: 369, endPoint x: 203, endPoint y: 369, distance: 29.5
click at [266, 369] on link "Preliminary Property Research Form" at bounding box center [369, 384] width 206 height 44
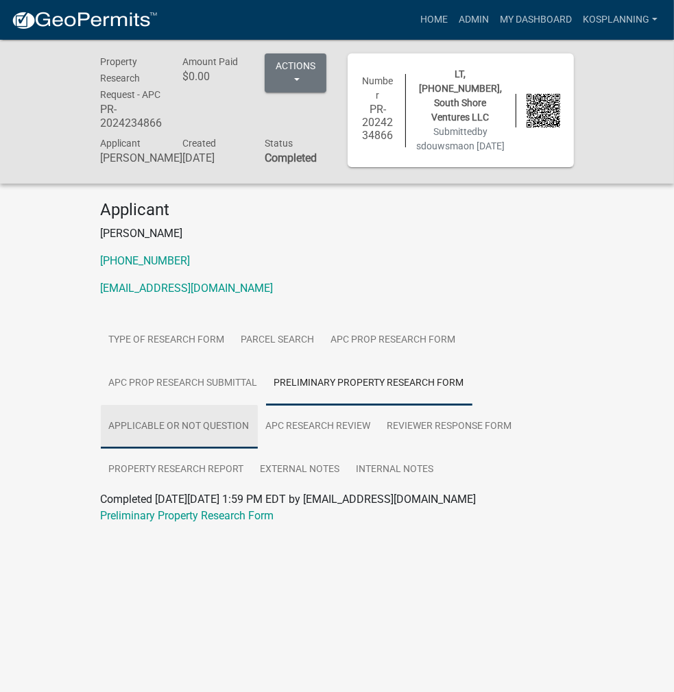
click at [258, 405] on link "Applicable or not Question" at bounding box center [179, 427] width 157 height 44
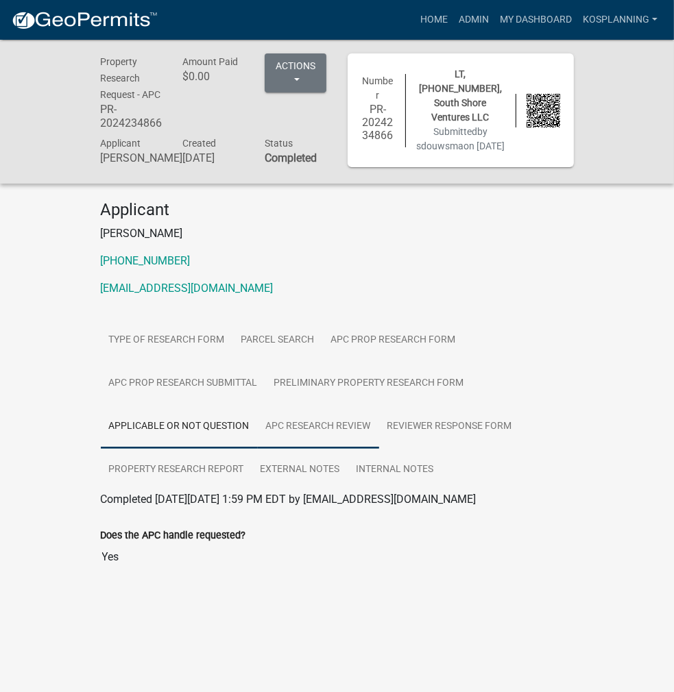
click at [379, 405] on link "APC Research Review" at bounding box center [318, 427] width 121 height 44
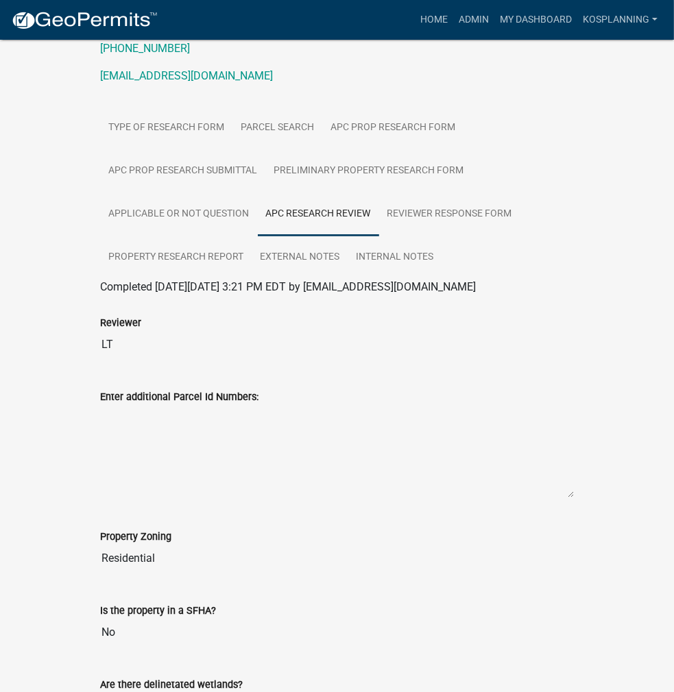
scroll to position [7, 0]
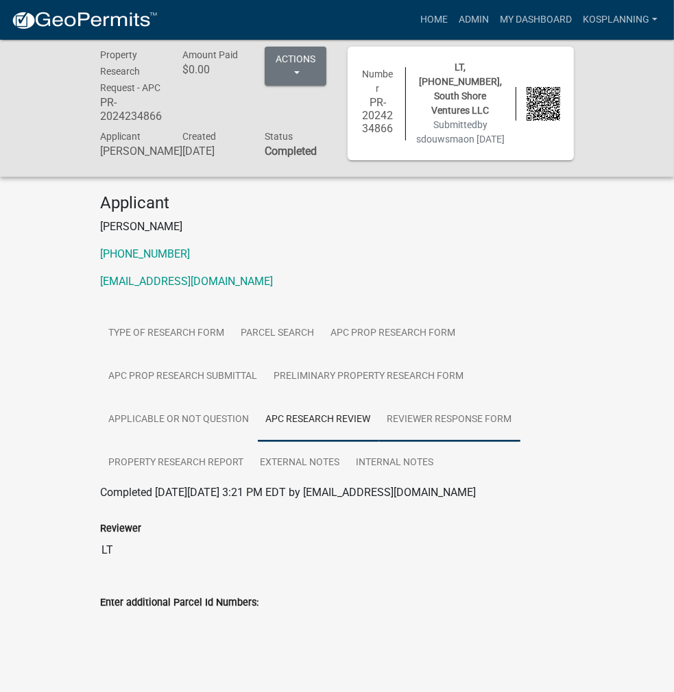
click at [520, 398] on link "Reviewer Response Form" at bounding box center [449, 420] width 141 height 44
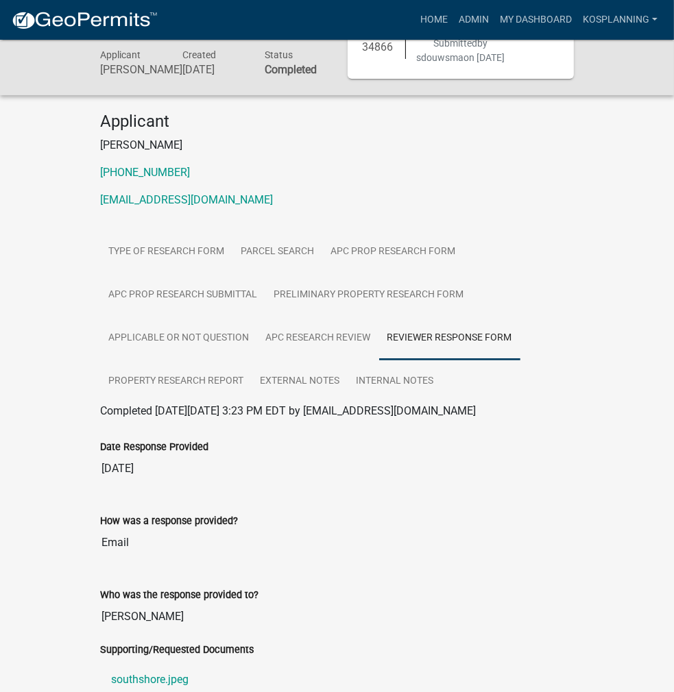
scroll to position [212, 0]
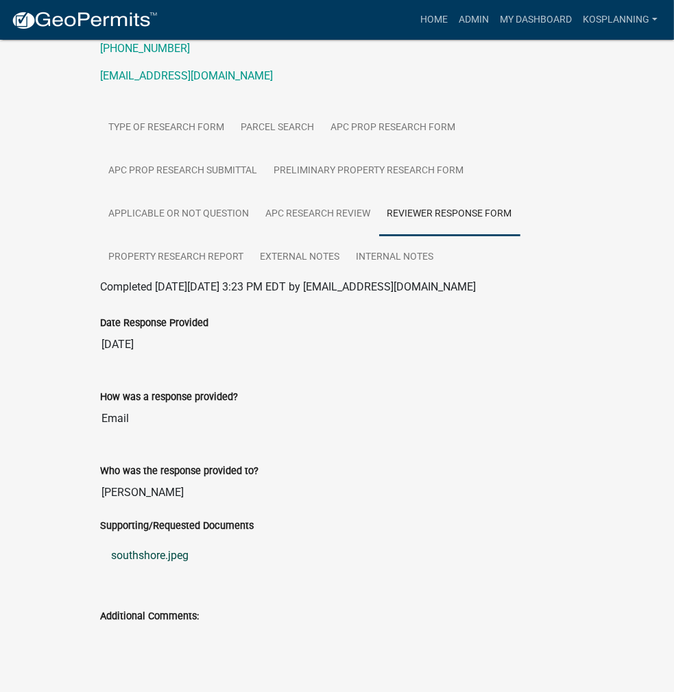
click at [101, 539] on link "southshore.jpeg" at bounding box center [337, 555] width 473 height 33
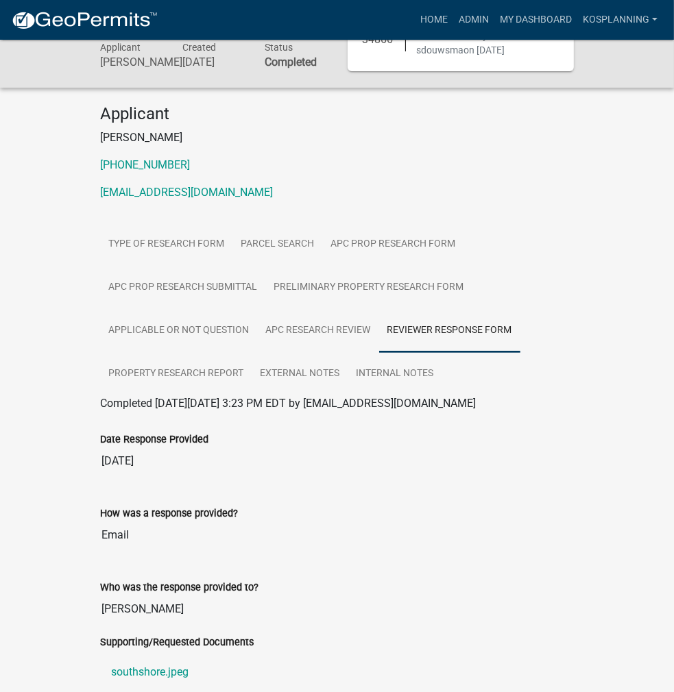
scroll to position [0, 0]
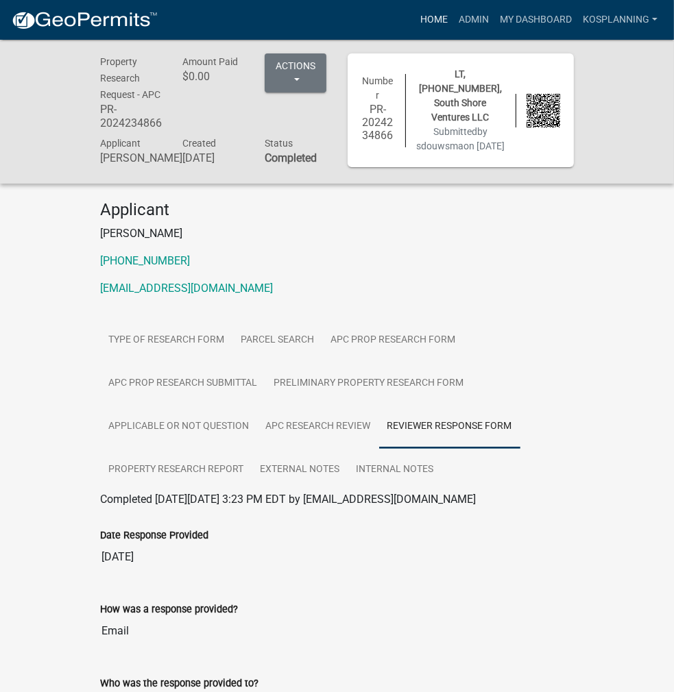
click at [439, 20] on link "Home" at bounding box center [434, 20] width 38 height 26
